Goal: Task Accomplishment & Management: Complete application form

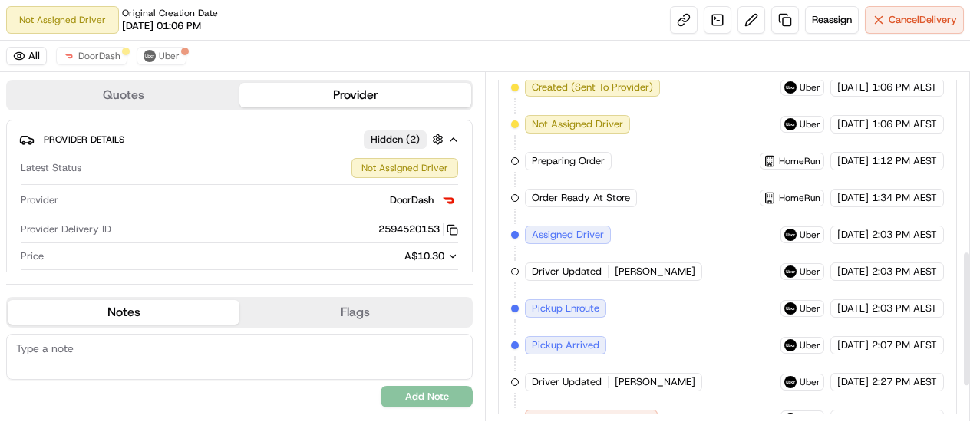
scroll to position [546, 0]
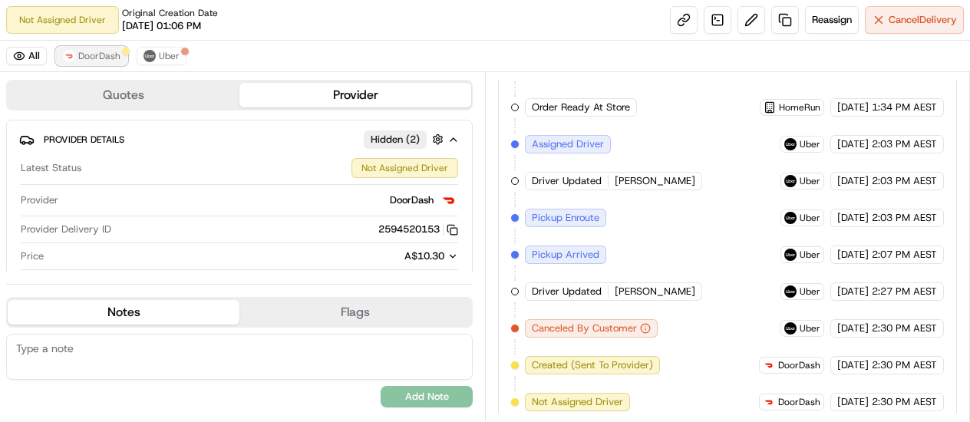
click at [97, 58] on span "DoorDash" at bounding box center [99, 56] width 42 height 12
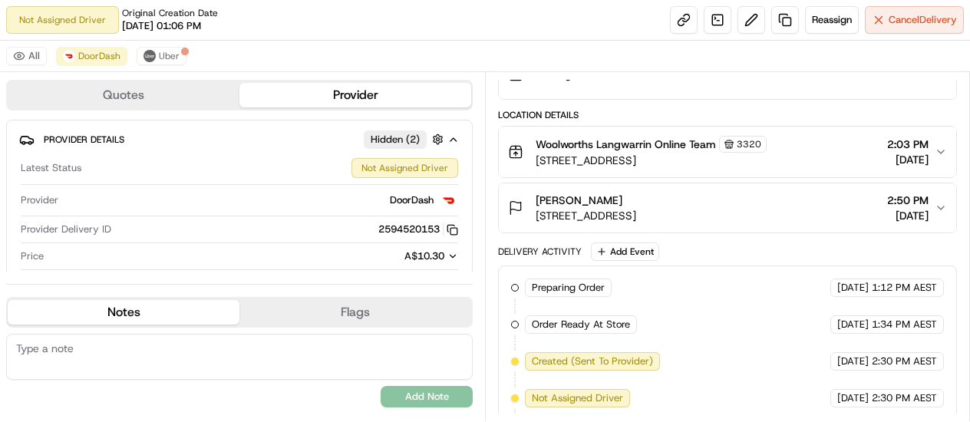
scroll to position [292, 0]
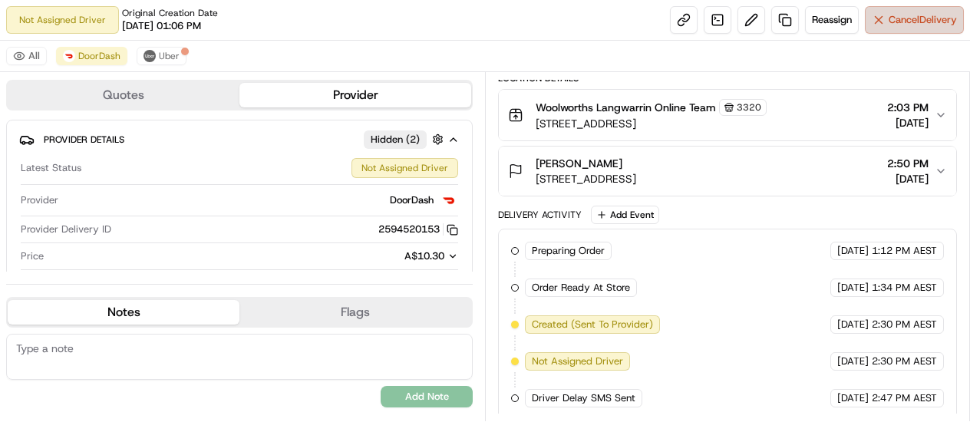
click at [893, 21] on span "Cancel Delivery" at bounding box center [923, 20] width 68 height 14
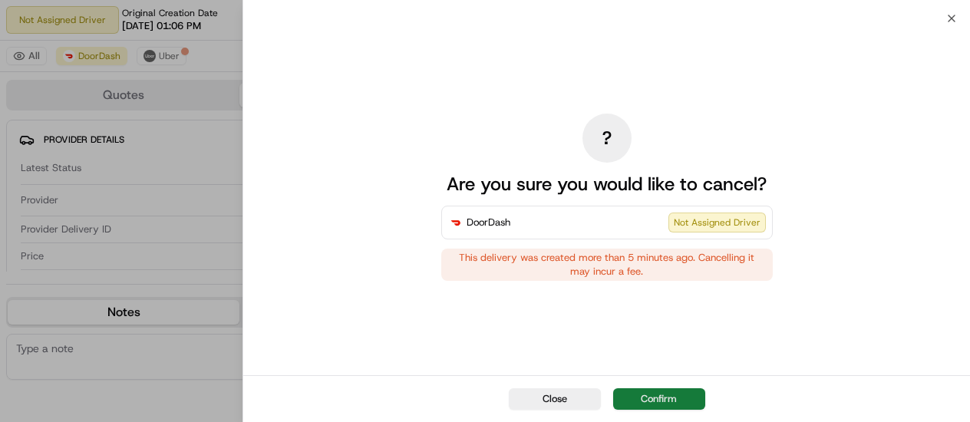
click at [662, 403] on button "Confirm" at bounding box center [659, 398] width 92 height 21
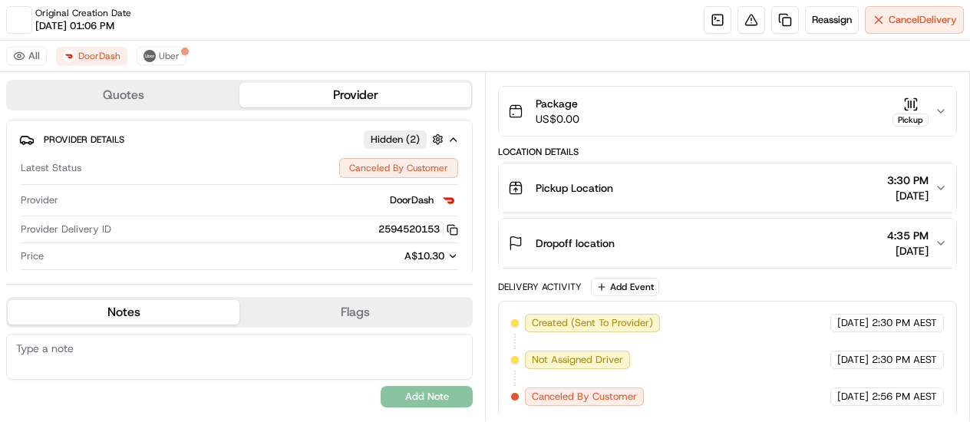
scroll to position [328, 0]
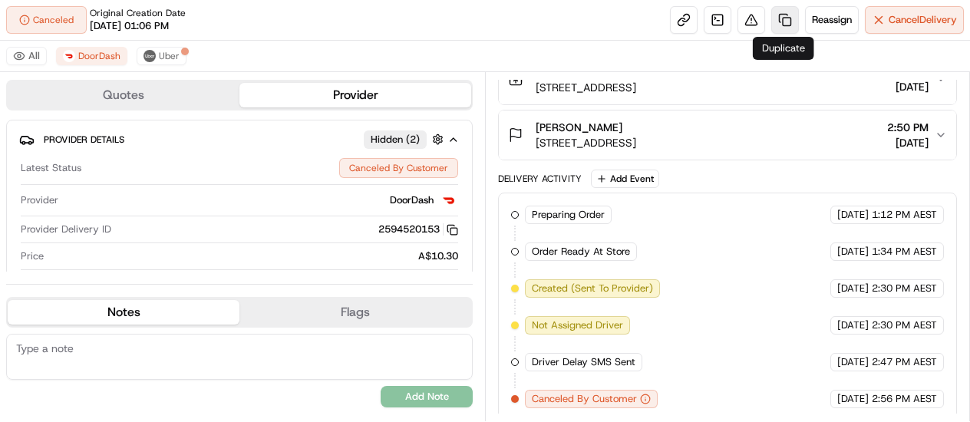
click at [787, 22] on link at bounding box center [785, 20] width 28 height 28
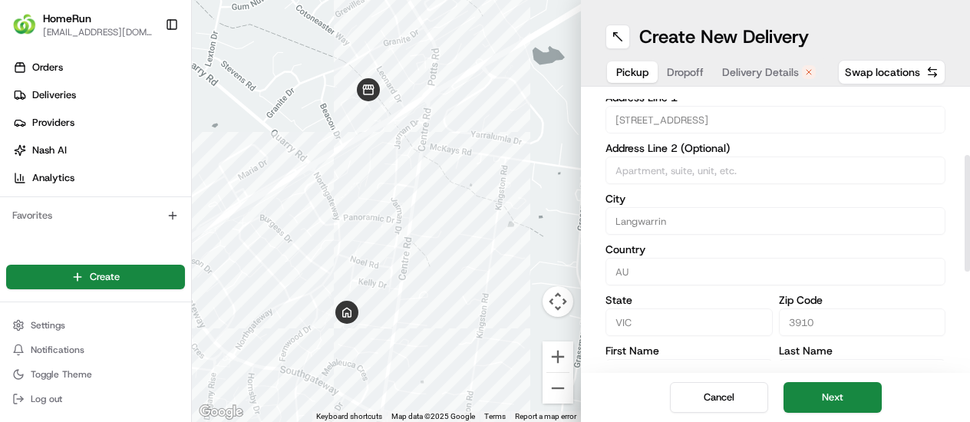
scroll to position [154, 0]
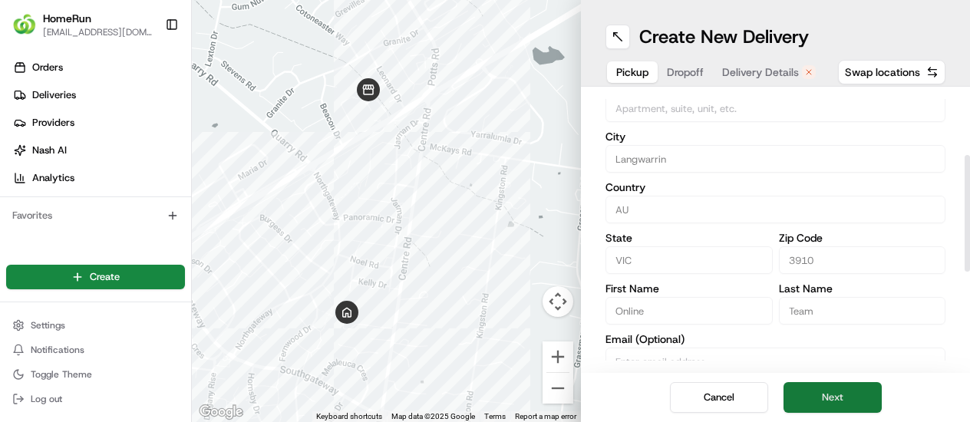
click at [841, 388] on button "Next" at bounding box center [833, 397] width 98 height 31
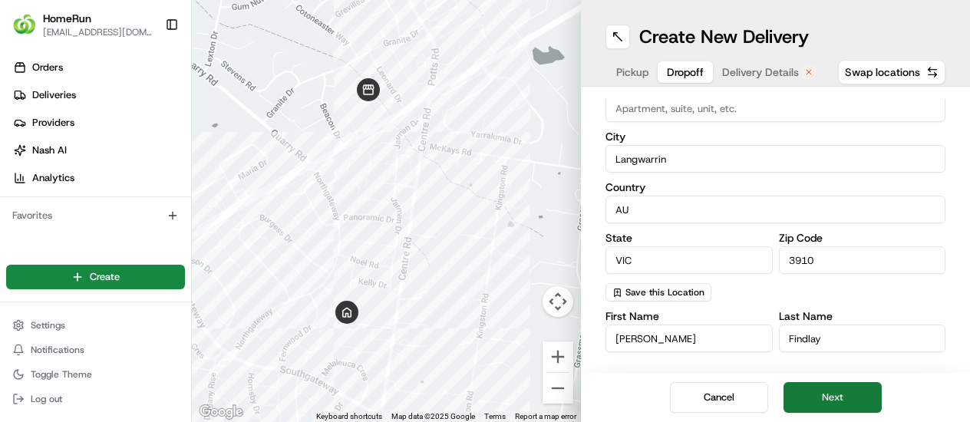
click at [838, 396] on button "Next" at bounding box center [833, 397] width 98 height 31
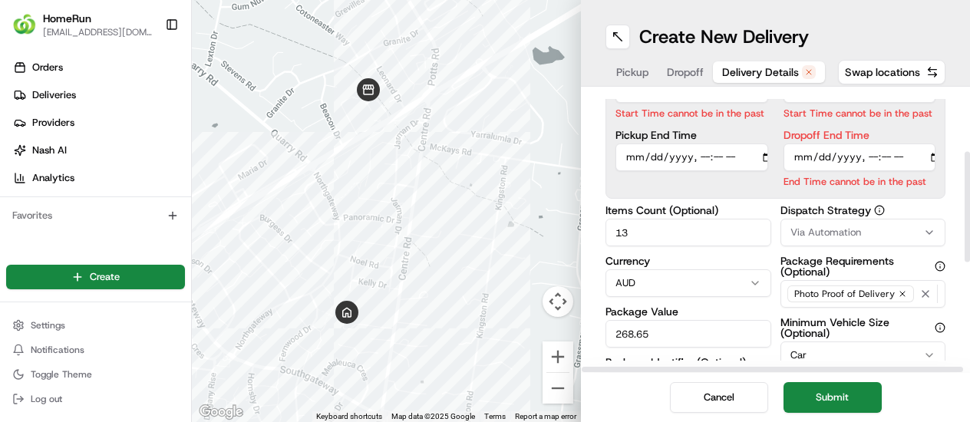
scroll to position [77, 0]
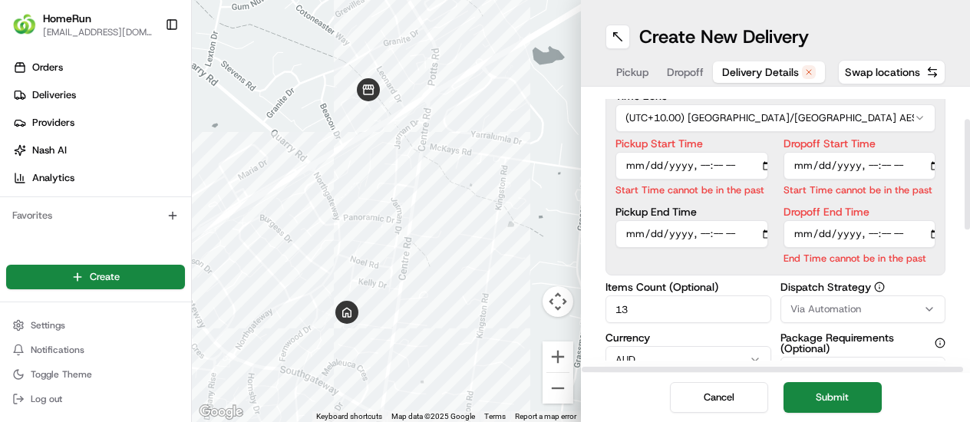
click at [703, 168] on input "Pickup Start Time" at bounding box center [692, 166] width 153 height 28
type input "2025-08-20T15:00"
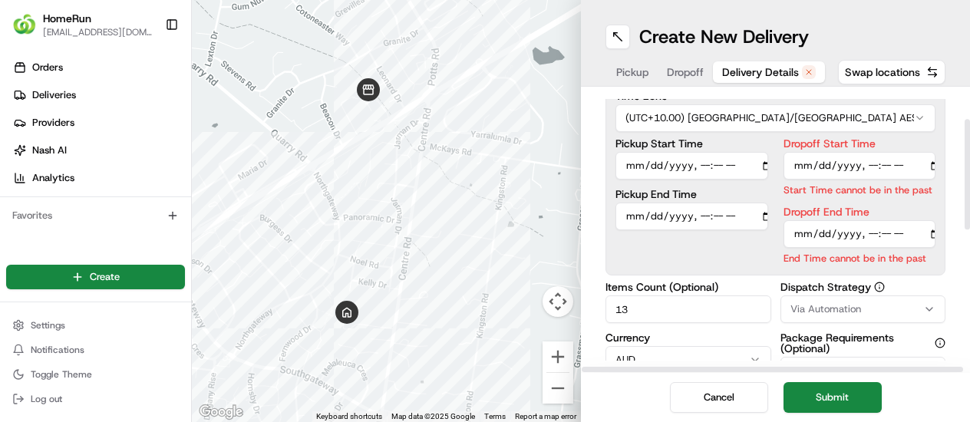
click at [869, 160] on input "Dropoff Start Time" at bounding box center [860, 166] width 153 height 28
type input "2025-08-20T15:02"
click at [869, 234] on div "Dropoff End Time End Time cannot be in the past" at bounding box center [860, 235] width 153 height 59
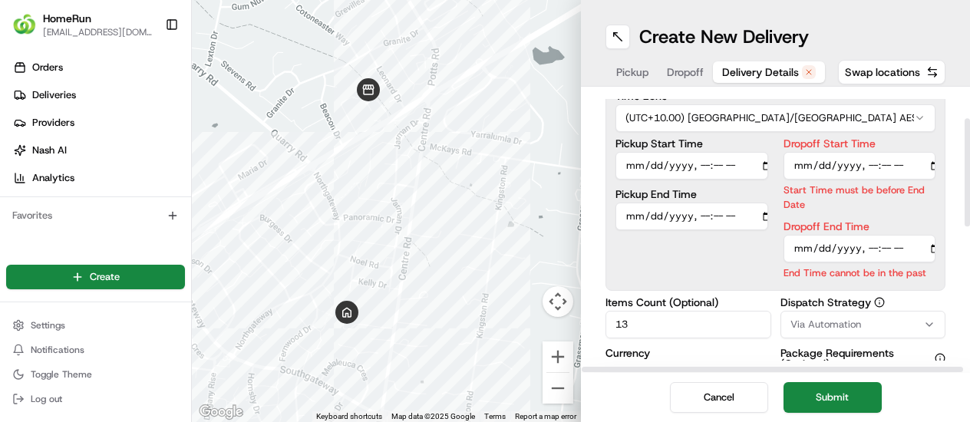
type input "2025-08-20T15:03"
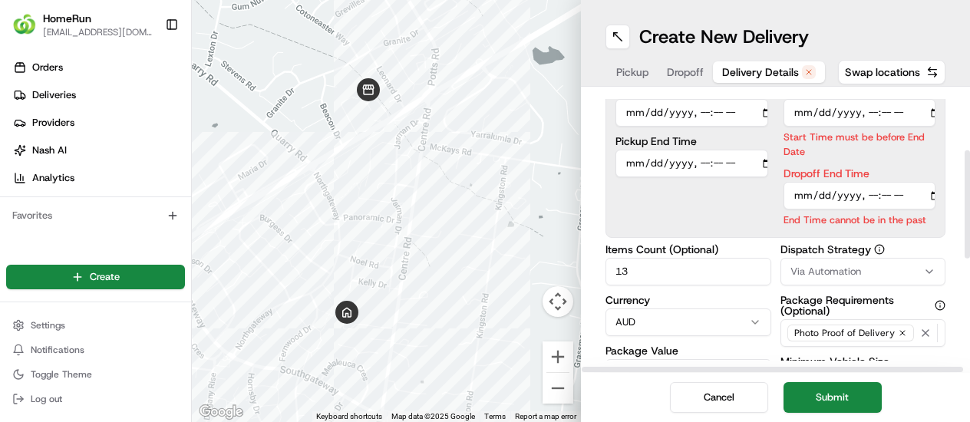
scroll to position [154, 0]
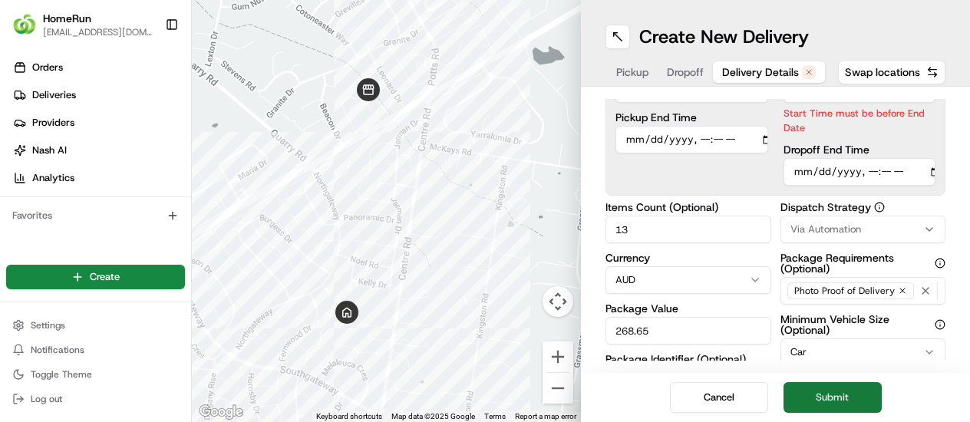
click at [831, 392] on button "Submit" at bounding box center [833, 397] width 98 height 31
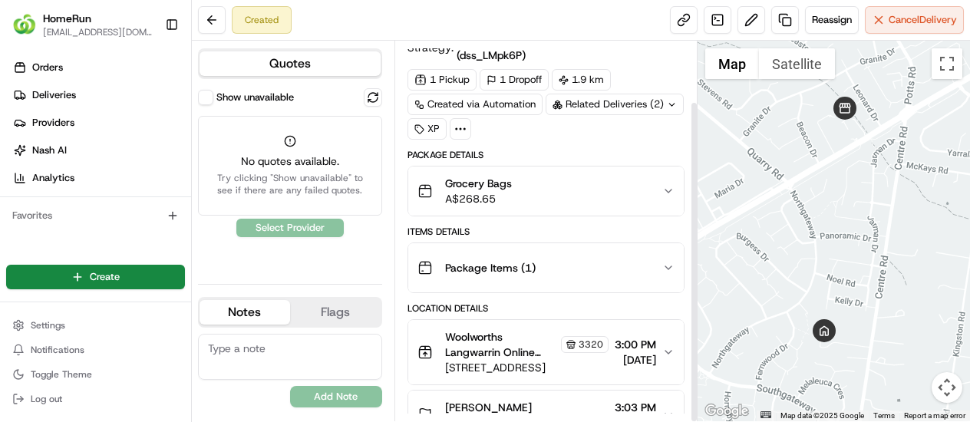
scroll to position [71, 0]
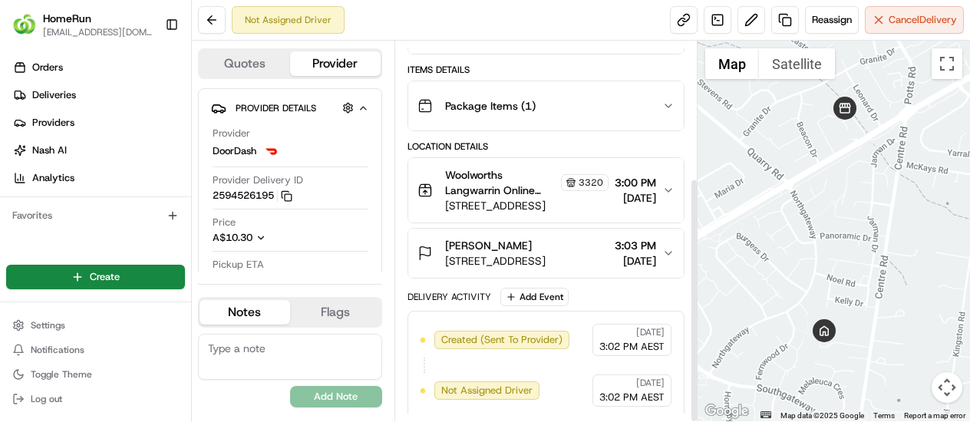
scroll to position [211, 0]
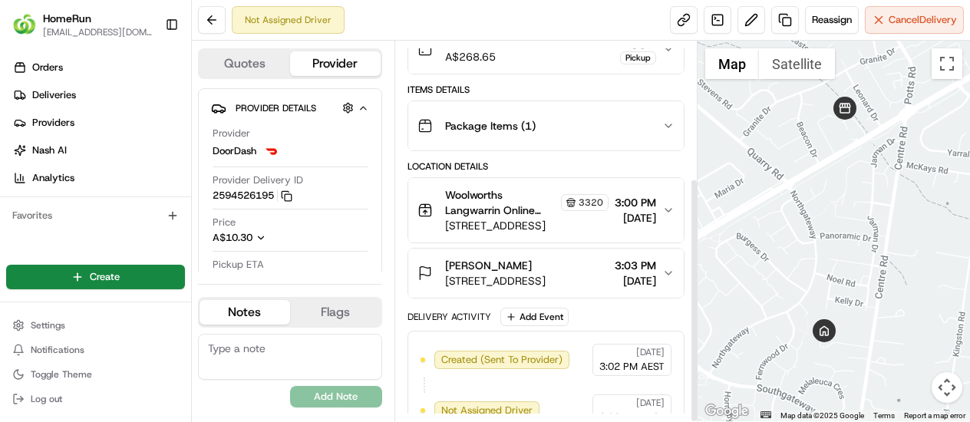
scroll to position [211, 0]
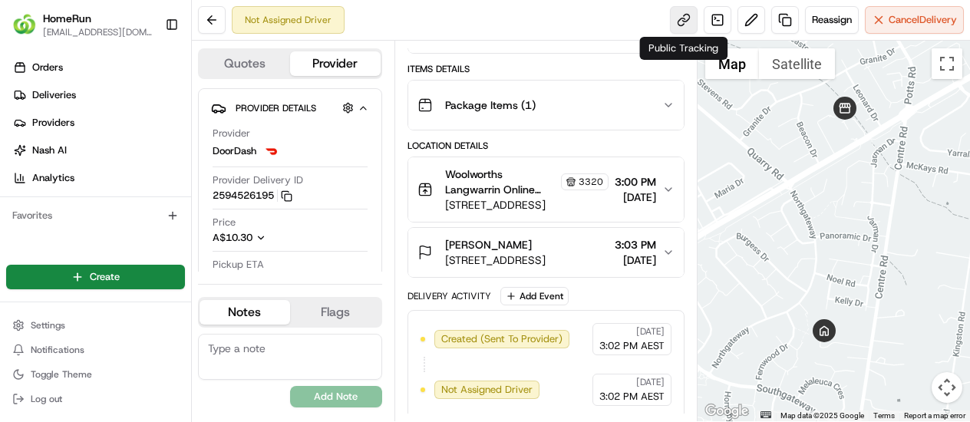
click at [682, 25] on link at bounding box center [684, 20] width 28 height 28
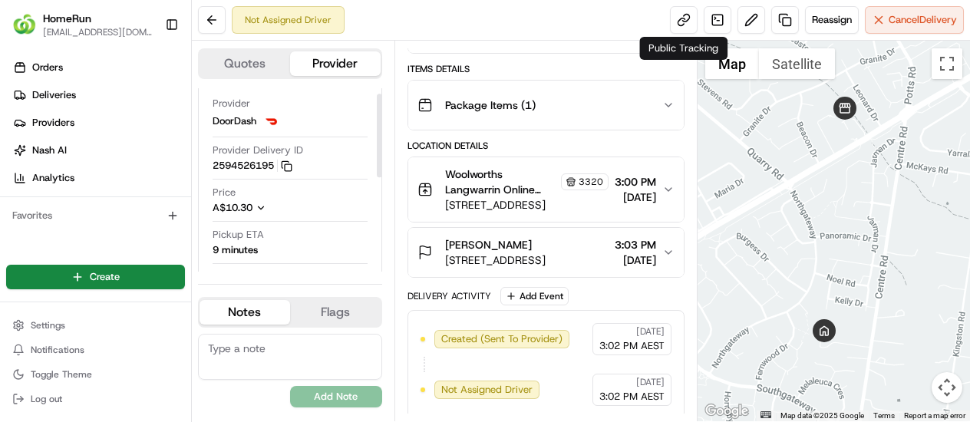
scroll to position [0, 0]
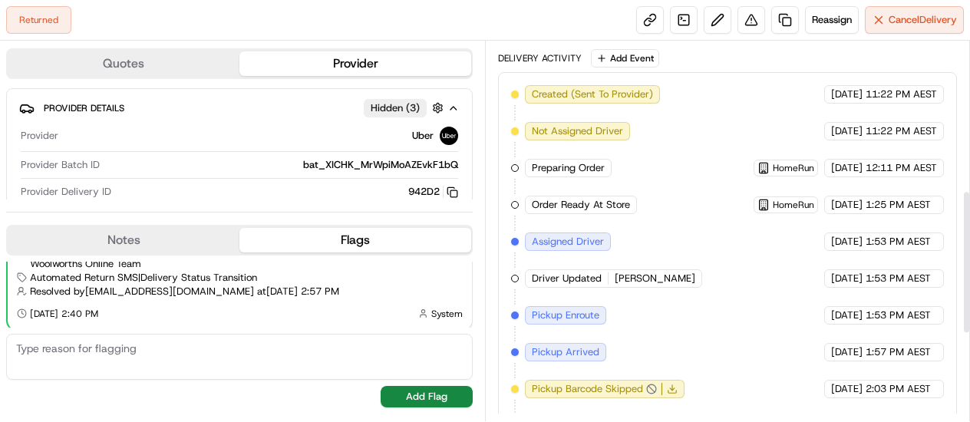
scroll to position [393, 0]
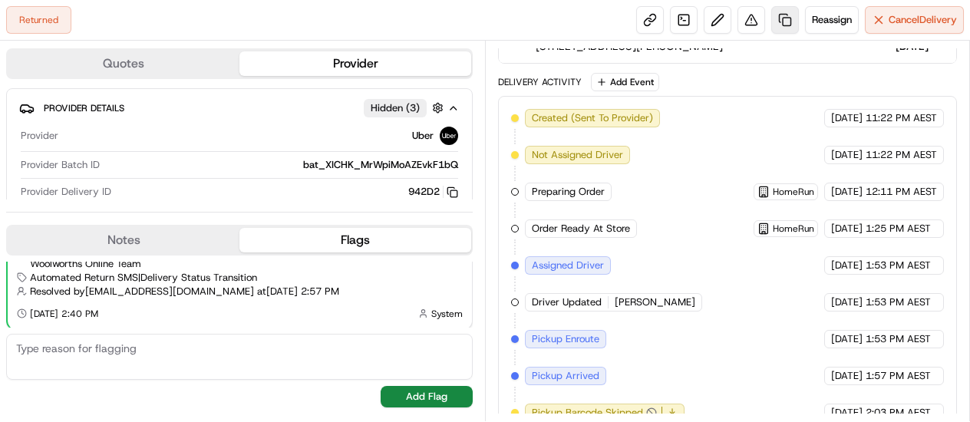
click at [781, 24] on link at bounding box center [785, 20] width 28 height 28
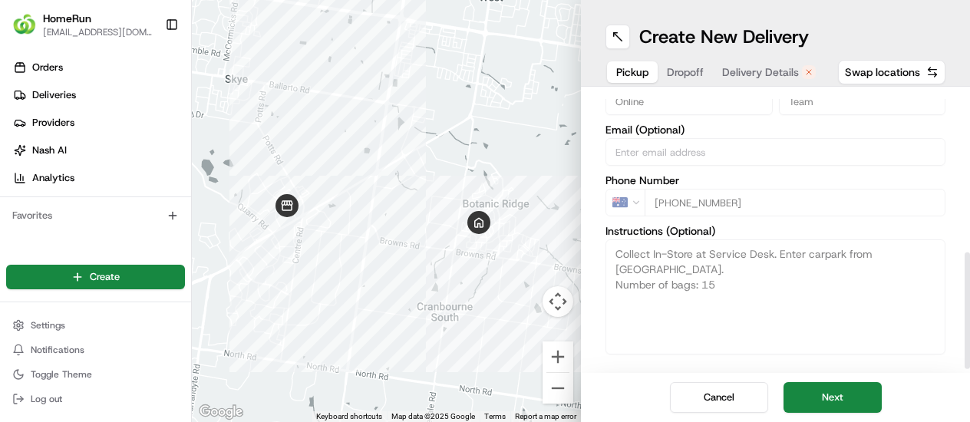
scroll to position [381, 0]
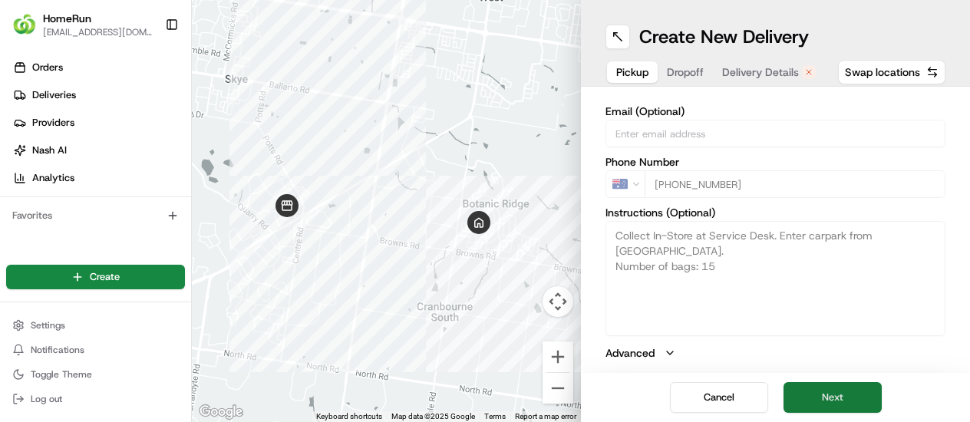
click at [826, 395] on button "Next" at bounding box center [833, 397] width 98 height 31
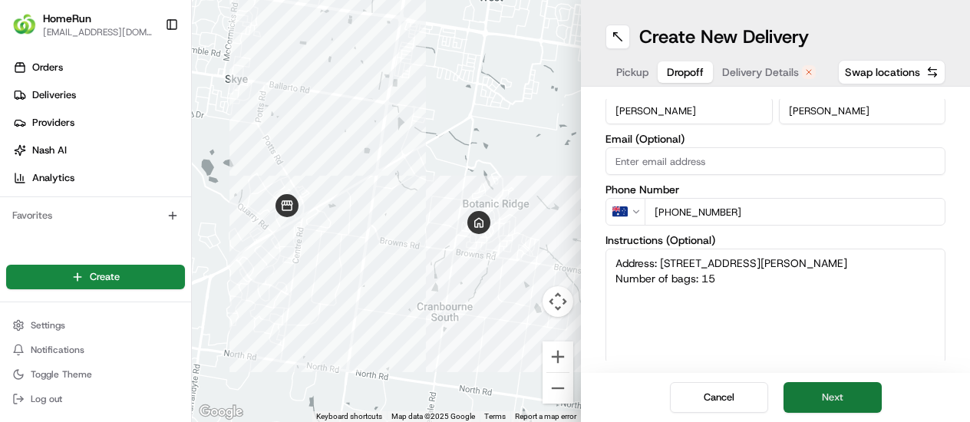
click at [826, 396] on button "Next" at bounding box center [833, 397] width 98 height 31
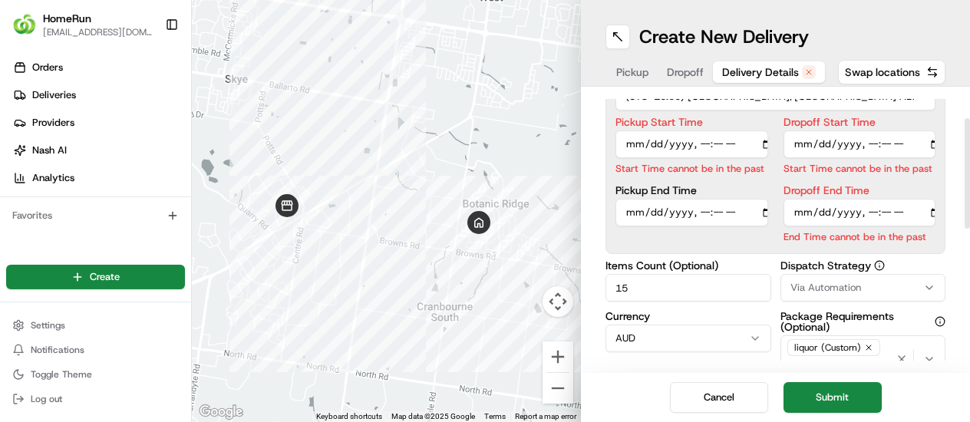
scroll to position [74, 0]
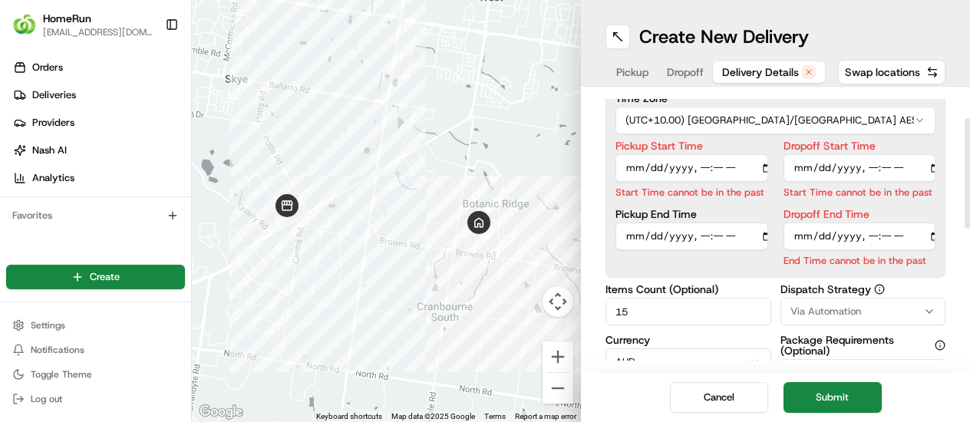
click at [702, 173] on input "Pickup Start Time" at bounding box center [692, 168] width 153 height 28
type input "2025-08-20T15:10"
click at [869, 170] on input "Dropoff Start Time" at bounding box center [860, 168] width 153 height 28
type input "2025-08-20T15:12"
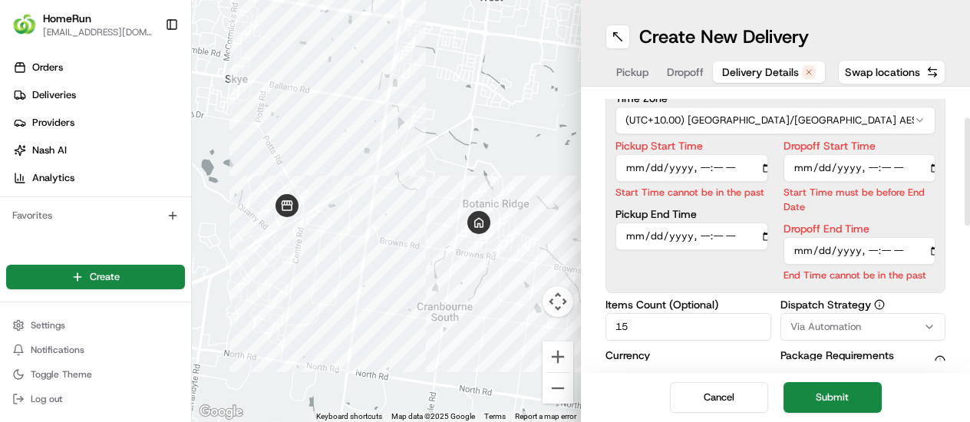
click at [887, 236] on div "Dropoff End Time End Time cannot be in the past" at bounding box center [860, 252] width 153 height 59
type input "2025-08-20T15:15"
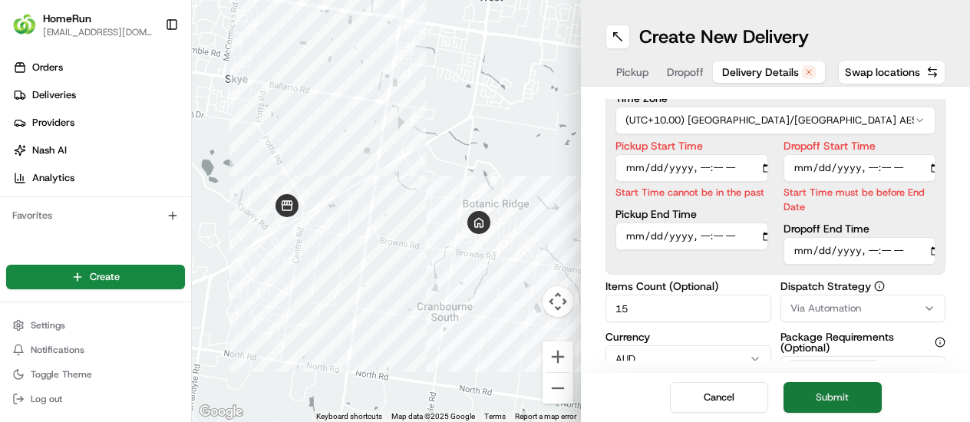
click at [844, 405] on button "Submit" at bounding box center [833, 397] width 98 height 31
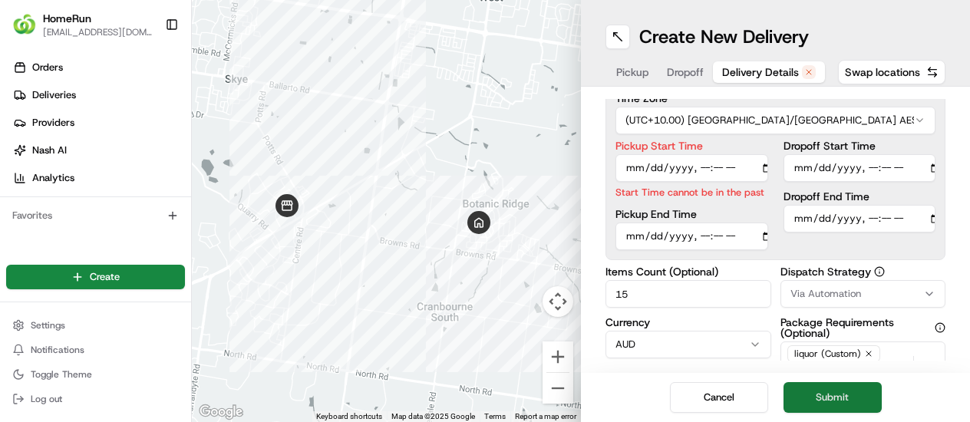
click at [842, 402] on button "Submit" at bounding box center [833, 397] width 98 height 31
click at [719, 170] on input "Pickup Start Time" at bounding box center [692, 168] width 153 height 28
type input "2025-08-20T15:11"
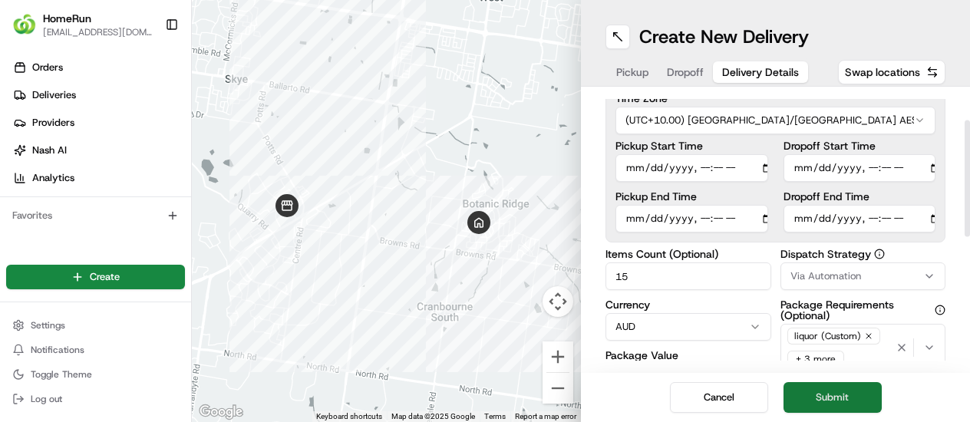
click at [829, 397] on button "Submit" at bounding box center [833, 397] width 98 height 31
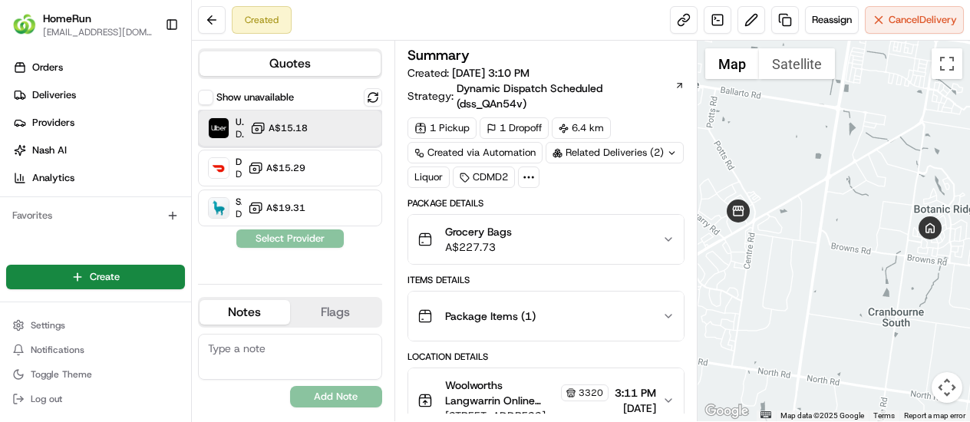
click at [307, 137] on div "Uber Dropoff ETA 48 minutes A$15.18" at bounding box center [290, 128] width 184 height 37
click at [327, 239] on button "Assign Provider" at bounding box center [290, 238] width 109 height 18
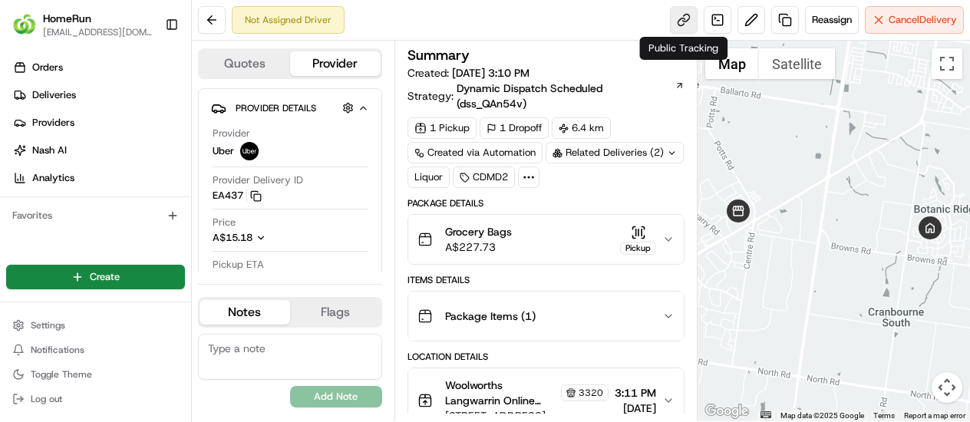
click at [682, 22] on link at bounding box center [684, 20] width 28 height 28
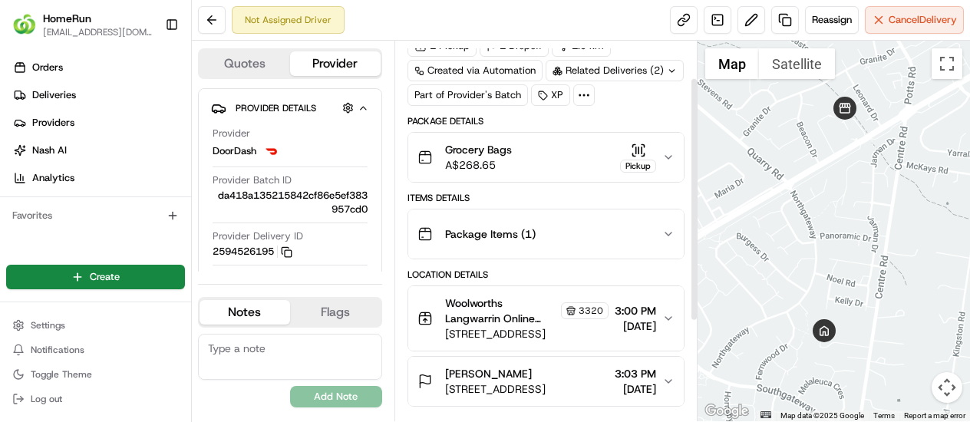
scroll to position [58, 0]
